Goal: Information Seeking & Learning: Learn about a topic

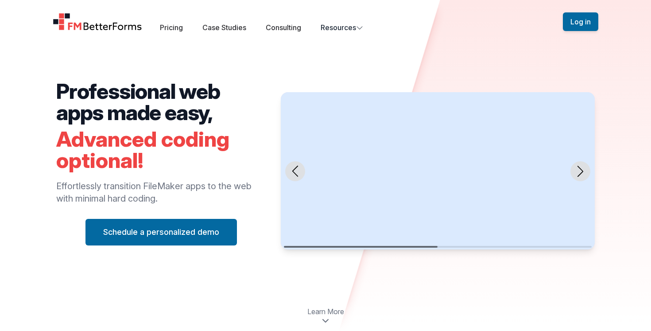
click at [182, 104] on h2 "Professional web apps made easy," at bounding box center [161, 102] width 210 height 43
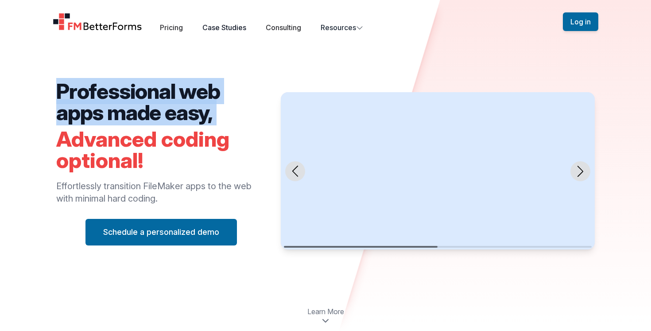
click at [229, 26] on link "Case Studies" at bounding box center [224, 27] width 44 height 9
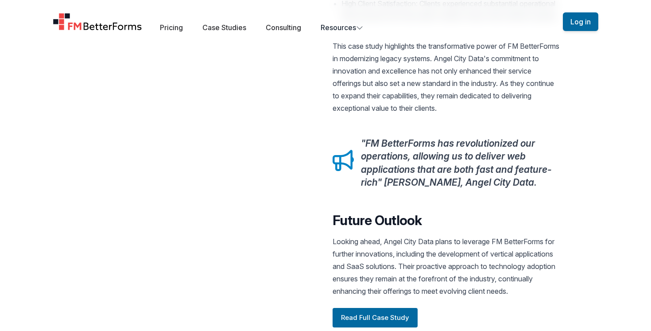
scroll to position [757, 0]
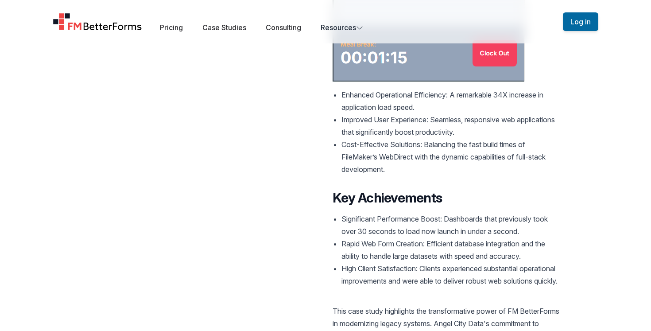
click at [409, 115] on li "Improved User Experience: Seamless, responsive web applications that significan…" at bounding box center [451, 125] width 218 height 25
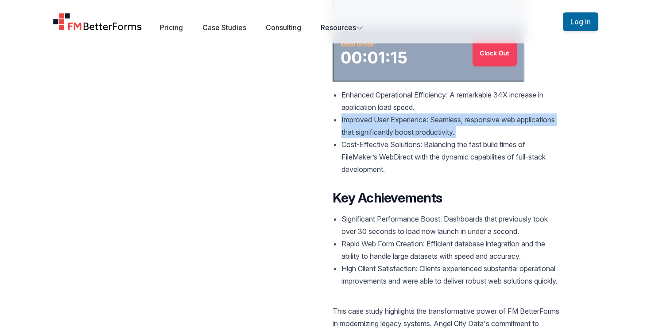
copy ul "Improved User Experience: Seamless, responsive web applications that significan…"
click at [392, 148] on li "Cost-Effective Solutions: Balancing the fast build times of FileMaker’s WebDire…" at bounding box center [451, 156] width 218 height 37
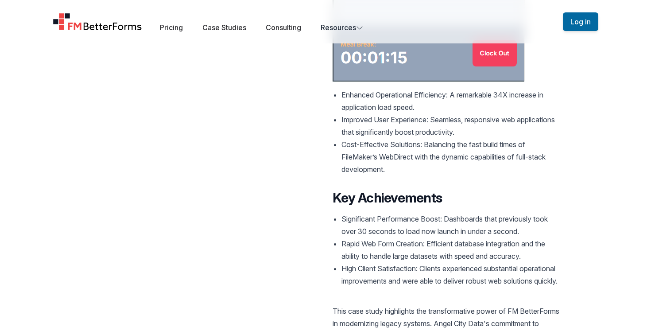
click at [392, 148] on li "Cost-Effective Solutions: Balancing the fast build times of FileMaker’s WebDire…" at bounding box center [451, 156] width 218 height 37
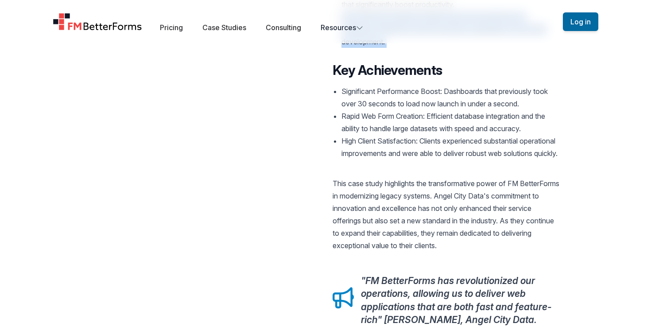
scroll to position [888, 0]
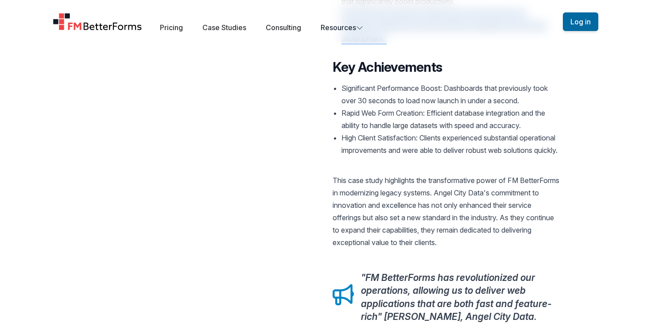
click at [428, 83] on li "Significant Performance Boost: Dashboards that previously took over 30 seconds …" at bounding box center [451, 94] width 218 height 25
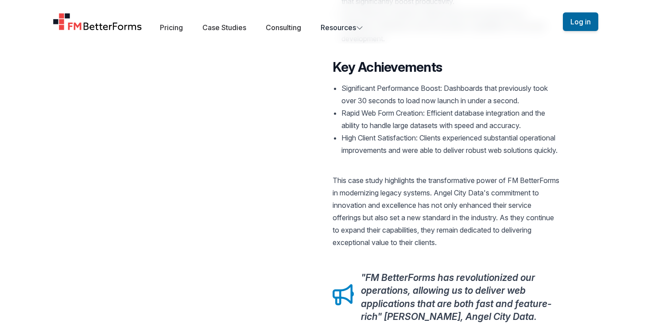
click at [428, 83] on li "Significant Performance Boost: Dashboards that previously took over 30 seconds …" at bounding box center [451, 94] width 218 height 25
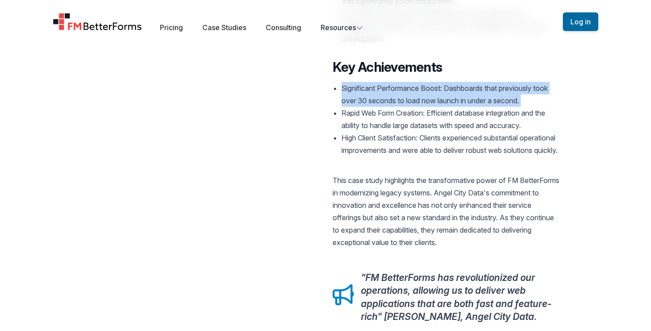
click at [427, 109] on li "Rapid Web Form Creation: Efficient database integration and the ability to hand…" at bounding box center [451, 119] width 218 height 25
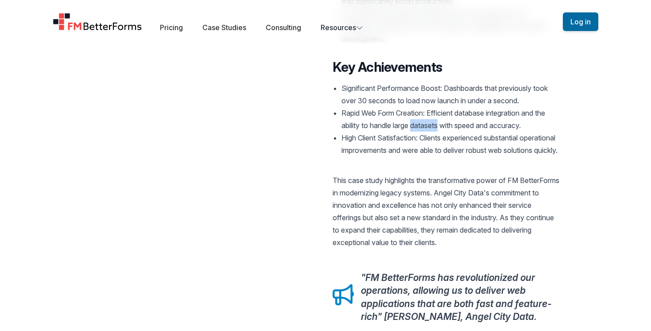
click at [427, 109] on li "Rapid Web Form Creation: Efficient database integration and the ability to hand…" at bounding box center [451, 119] width 218 height 25
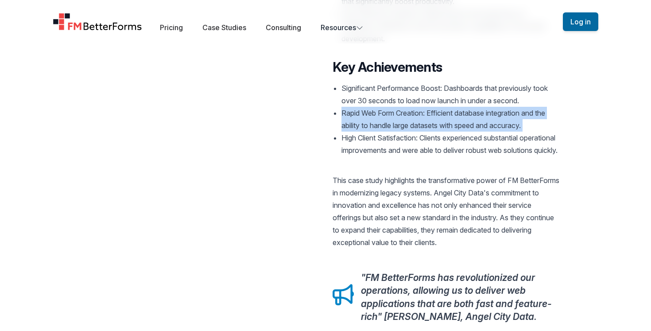
copy ul "Rapid Web Form Creation: Efficient database integration and the ability to hand…"
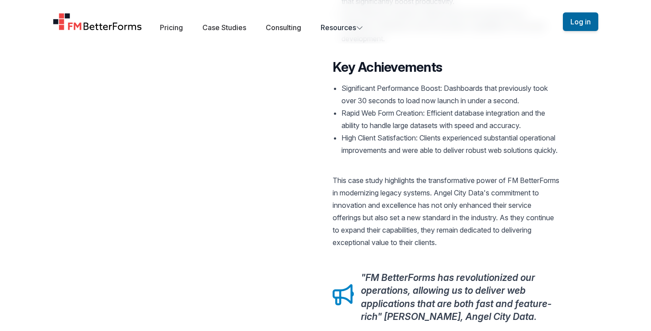
click at [423, 151] on li "High Client Satisfaction: Clients experienced substantial operational improveme…" at bounding box center [451, 144] width 218 height 25
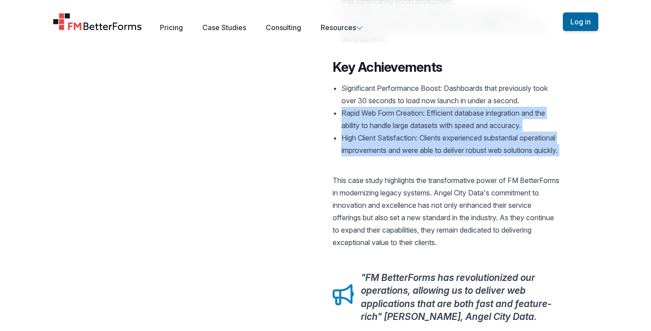
drag, startPoint x: 423, startPoint y: 151, endPoint x: 342, endPoint y: 101, distance: 95.5
click at [342, 101] on ul "Significant Performance Boost: Dashboards that previously took over 30 seconds …" at bounding box center [446, 119] width 227 height 74
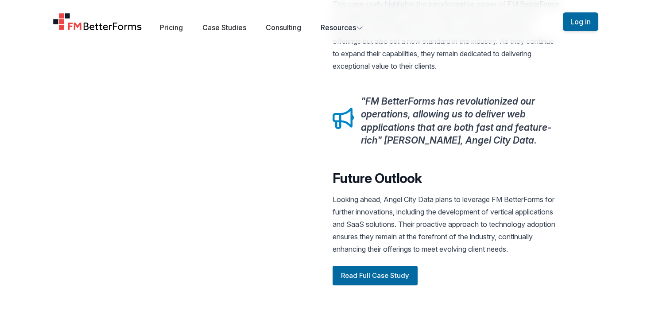
scroll to position [1304, 0]
